Goal: Communication & Community: Answer question/provide support

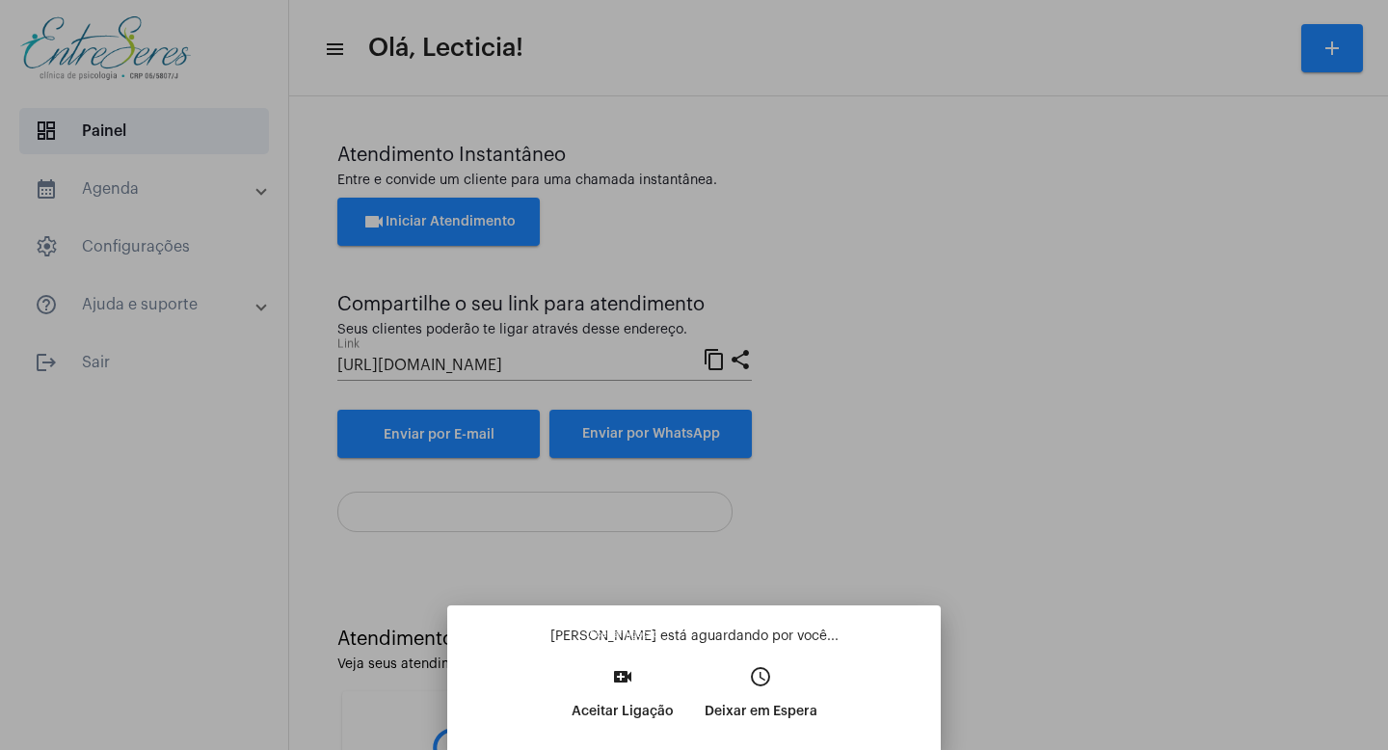
click at [615, 689] on button "video_call Aceitar Ligação" at bounding box center [622, 700] width 133 height 83
